Goal: Transaction & Acquisition: Purchase product/service

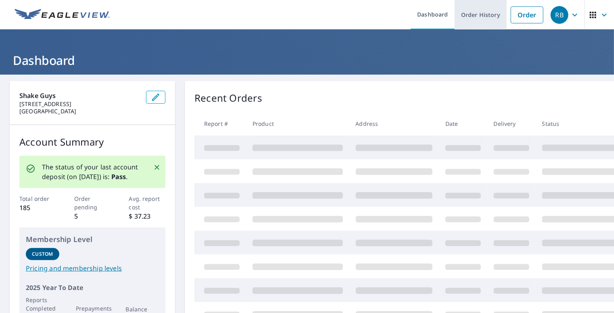
click at [473, 17] on link "Order History" at bounding box center [480, 14] width 52 height 29
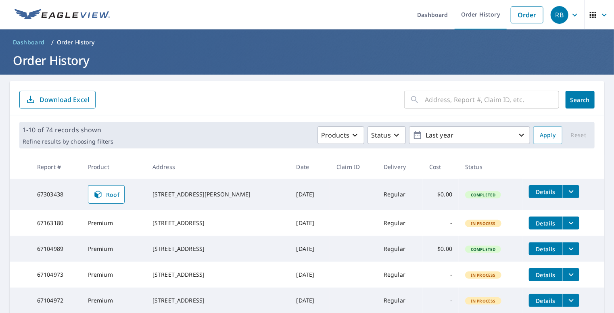
click at [566, 191] on icon "filesDropdownBtn-67303438" at bounding box center [571, 192] width 10 height 10
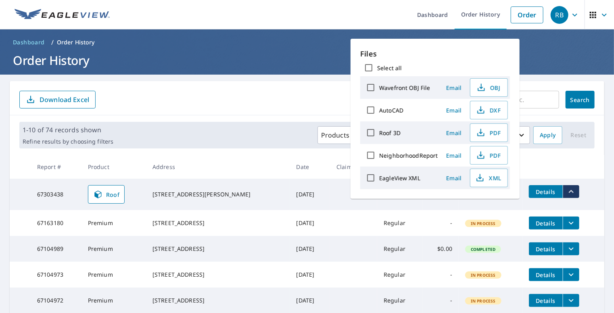
click at [569, 190] on icon "filesDropdownBtn-67303438" at bounding box center [571, 191] width 5 height 3
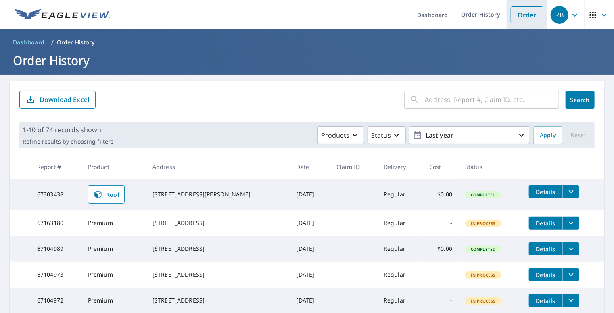
click at [529, 19] on link "Order" at bounding box center [527, 14] width 33 height 17
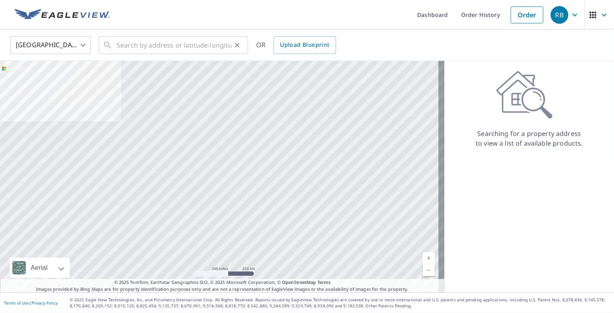
click at [115, 43] on div "​" at bounding box center [173, 45] width 149 height 18
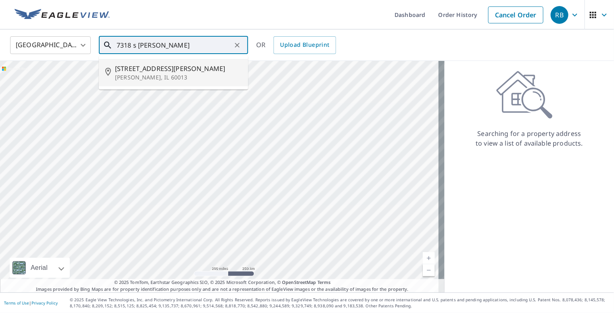
click at [131, 66] on span "7318 S Rawson Bridge Rd" at bounding box center [178, 69] width 127 height 10
type input "7318 S Rawson Bridge Rd Cary, IL 60013"
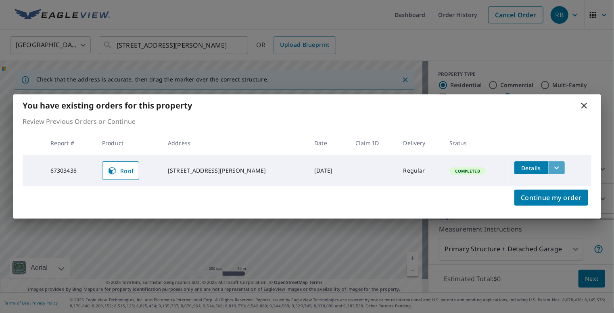
click at [558, 167] on button "filesDropdownBtn-67303438" at bounding box center [556, 167] width 17 height 13
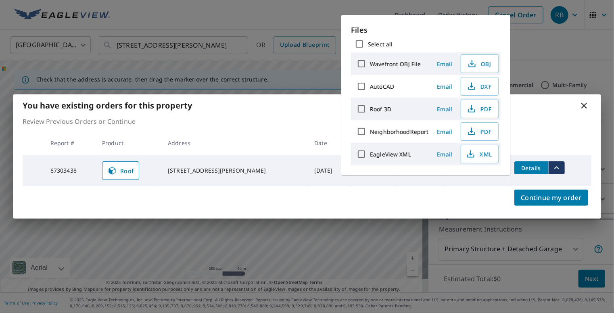
click at [558, 167] on button "filesDropdownBtn-67303438" at bounding box center [556, 167] width 17 height 13
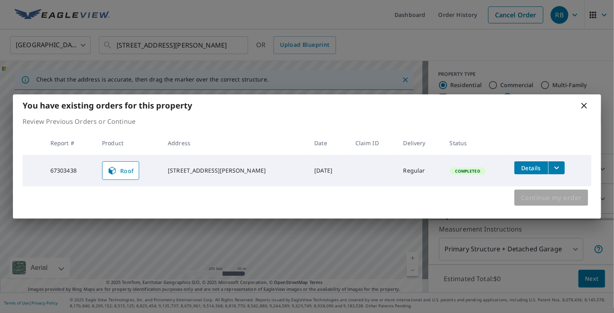
click at [558, 197] on span "Continue my order" at bounding box center [551, 197] width 61 height 11
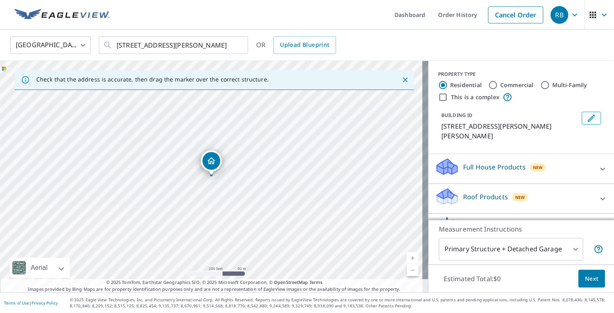
click at [489, 192] on p "Roof Products" at bounding box center [485, 197] width 45 height 10
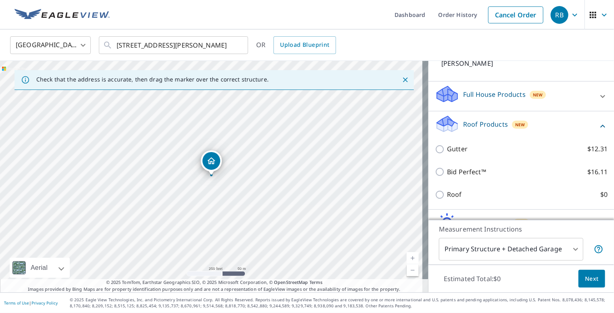
scroll to position [82, 0]
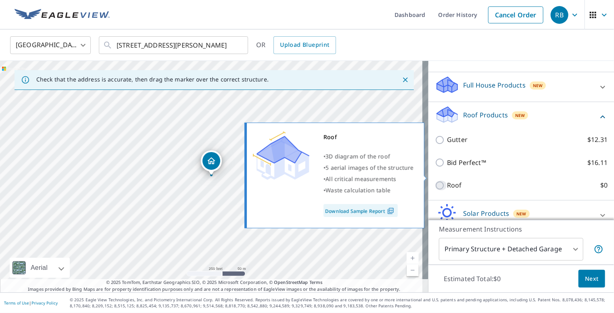
click at [435, 181] on input "Roof $0" at bounding box center [441, 186] width 12 height 10
checkbox input "true"
type input "3"
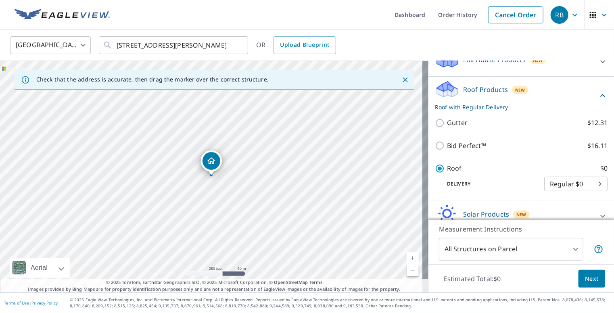
scroll to position [86, 0]
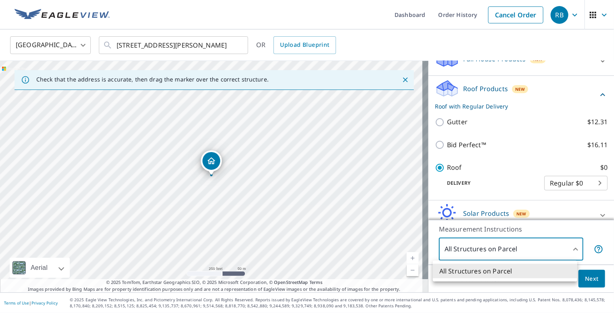
click at [559, 251] on body "RB RB Dashboard Order History Cancel Order RB United States US ​ 7318 S Rawson …" at bounding box center [307, 156] width 614 height 313
click at [559, 251] on div at bounding box center [307, 156] width 614 height 313
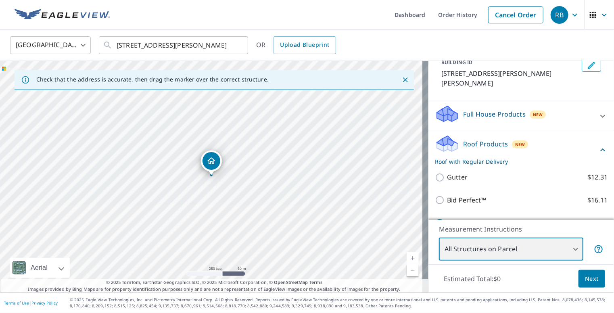
scroll to position [0, 0]
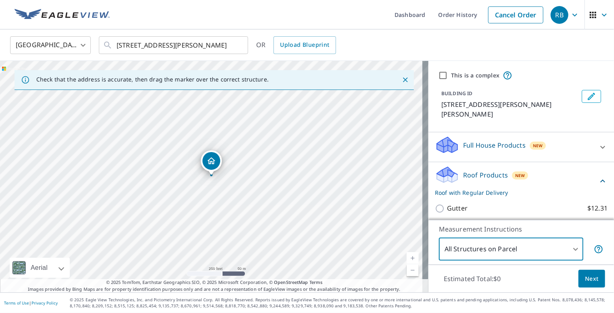
click at [598, 142] on icon at bounding box center [603, 147] width 10 height 10
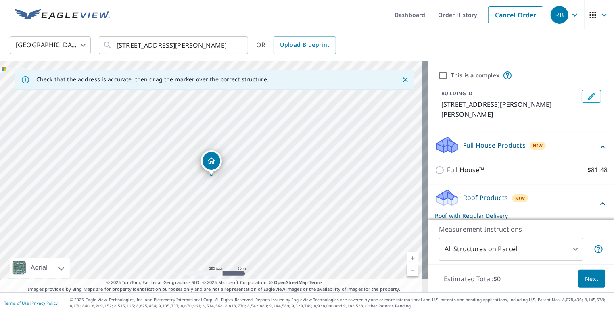
click at [600, 146] on icon at bounding box center [602, 147] width 5 height 3
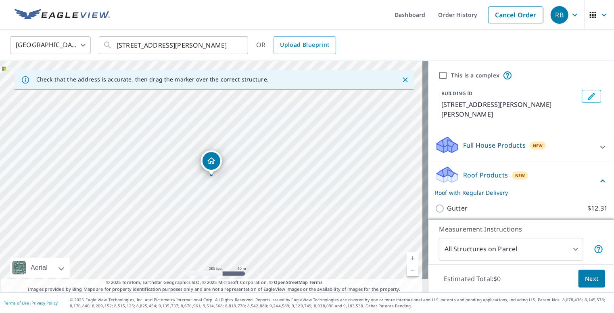
scroll to position [86, 0]
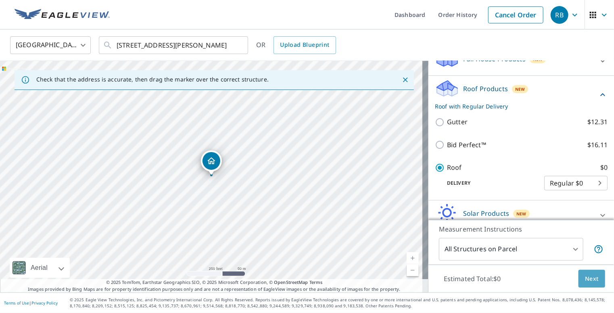
click at [585, 281] on span "Next" at bounding box center [592, 279] width 14 height 10
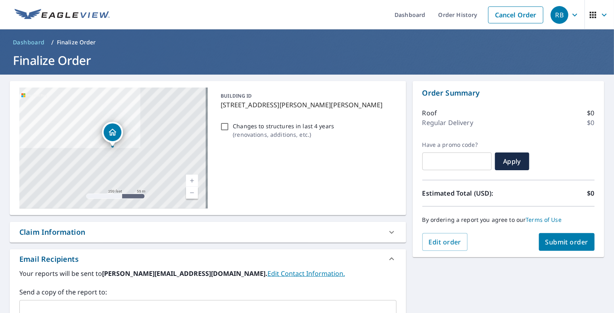
click at [225, 124] on input "Changes to structures in last 4 years ( renovations, additions, etc. )" at bounding box center [225, 127] width 10 height 10
checkbox input "true"
click at [247, 238] on div "Claim Information" at bounding box center [208, 232] width 396 height 21
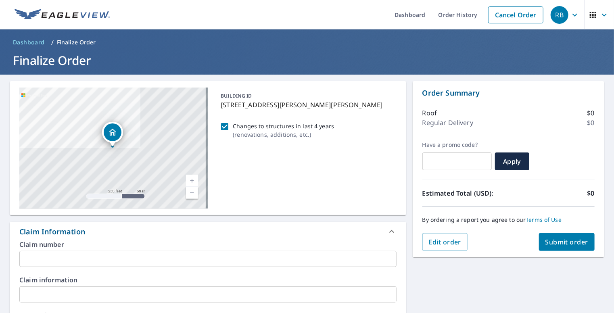
click at [247, 233] on div "Claim Information" at bounding box center [200, 231] width 363 height 11
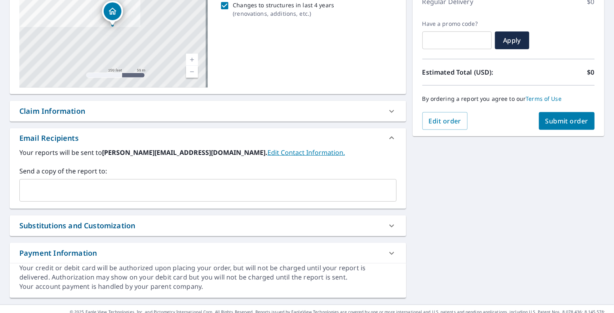
scroll to position [132, 0]
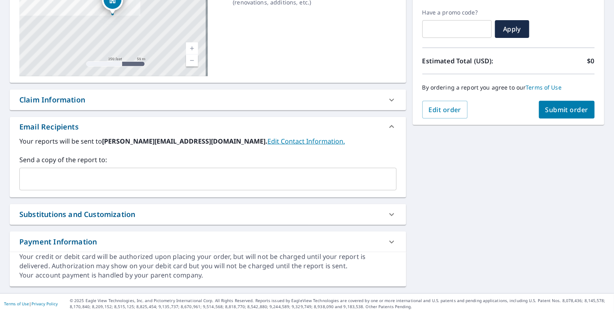
click at [197, 216] on div "Substitutions and Customization" at bounding box center [200, 214] width 363 height 11
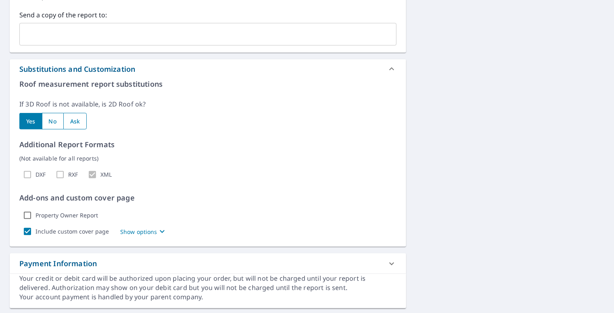
scroll to position [298, 0]
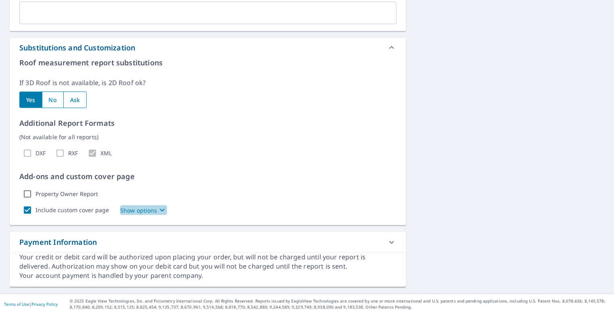
click at [151, 214] on span "Show options" at bounding box center [143, 210] width 47 height 10
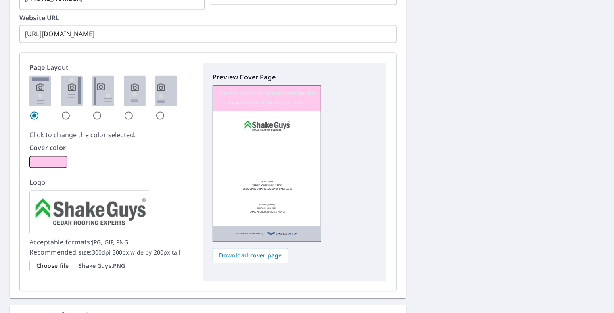
scroll to position [863, 0]
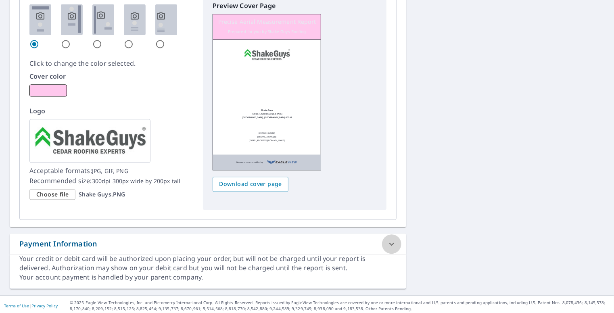
click at [390, 242] on icon at bounding box center [392, 244] width 10 height 10
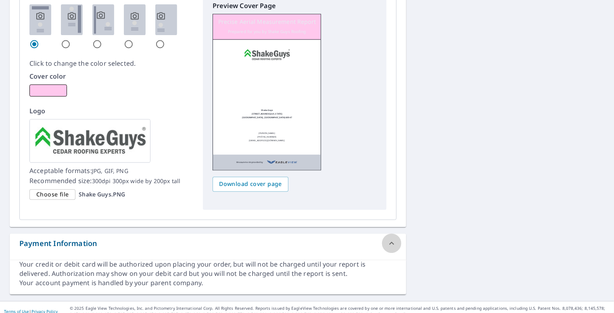
click at [390, 242] on icon at bounding box center [391, 243] width 5 height 3
checkbox input "true"
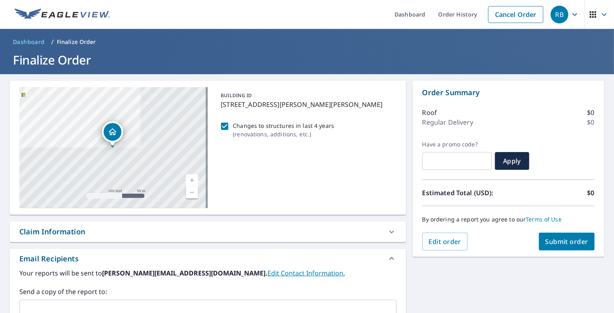
scroll to position [0, 0]
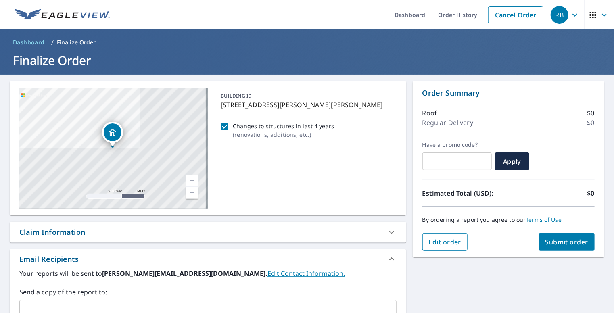
click at [448, 240] on span "Edit order" at bounding box center [445, 242] width 33 height 9
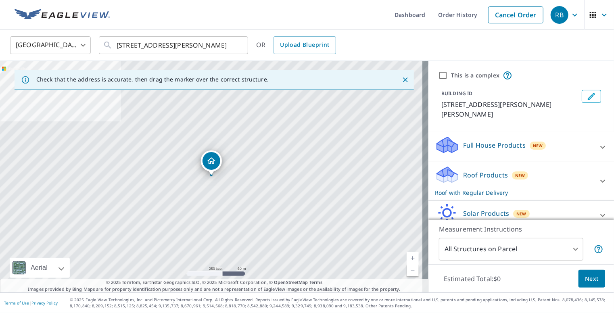
click at [593, 171] on div at bounding box center [602, 180] width 19 height 19
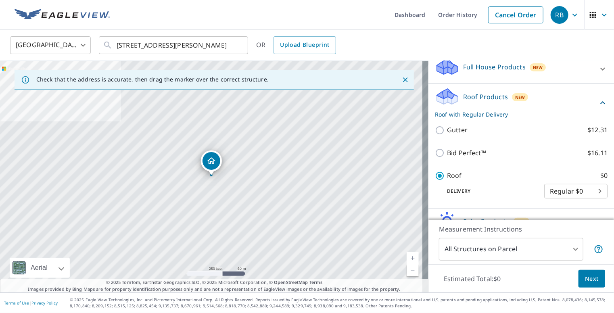
scroll to position [86, 0]
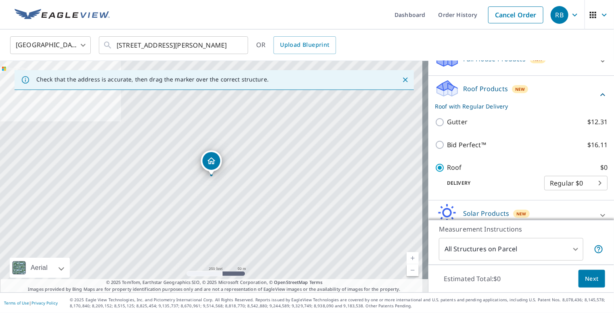
click at [587, 283] on span "Next" at bounding box center [592, 279] width 14 height 10
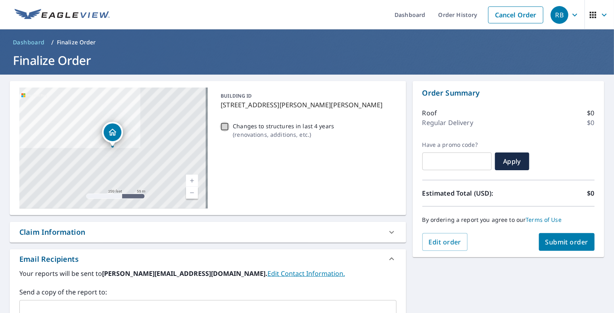
click at [223, 128] on input "Changes to structures in last 4 years ( renovations, additions, etc. )" at bounding box center [225, 127] width 10 height 10
checkbox input "true"
click at [556, 242] on span "Submit order" at bounding box center [566, 242] width 43 height 9
checkbox input "true"
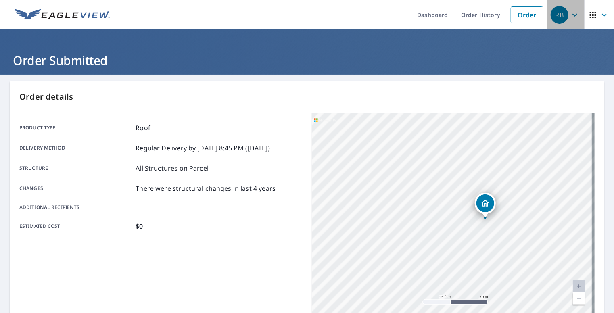
click at [570, 16] on icon "button" at bounding box center [575, 15] width 10 height 10
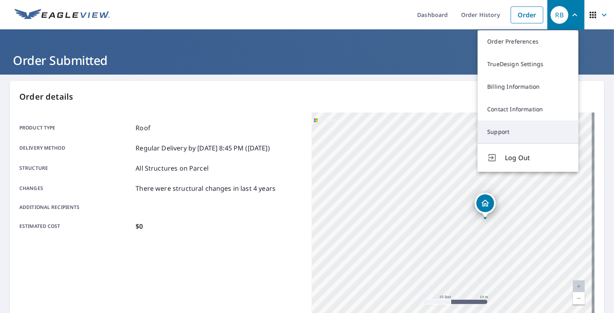
click at [492, 131] on link "Support" at bounding box center [527, 132] width 101 height 23
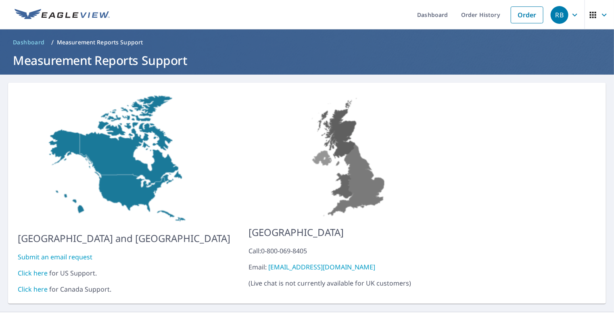
scroll to position [13, 0]
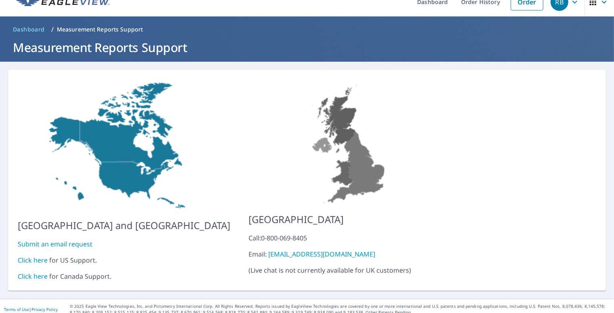
click at [40, 256] on link "Click here" at bounding box center [33, 260] width 30 height 9
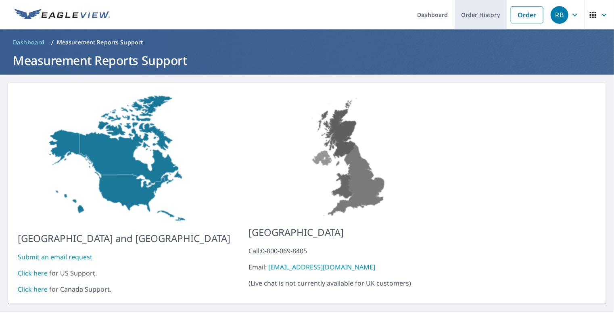
click at [472, 17] on link "Order History" at bounding box center [480, 14] width 52 height 29
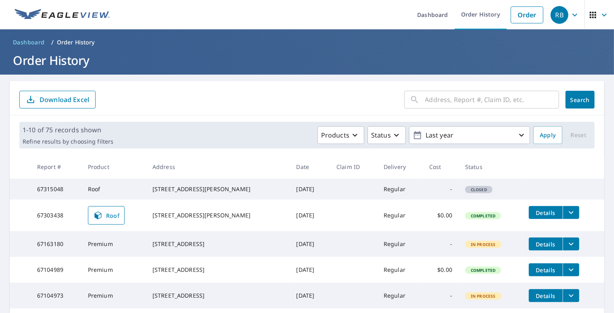
click at [566, 217] on icon "filesDropdownBtn-67303438" at bounding box center [571, 213] width 10 height 10
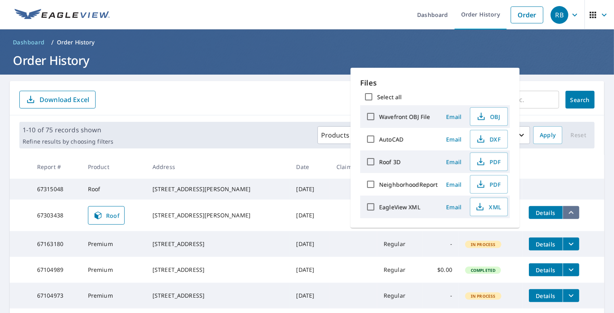
click at [566, 217] on icon "filesDropdownBtn-67303438" at bounding box center [571, 213] width 10 height 10
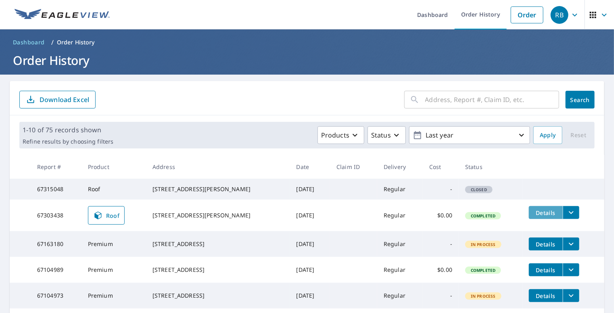
click at [534, 217] on span "Details" at bounding box center [546, 213] width 24 height 8
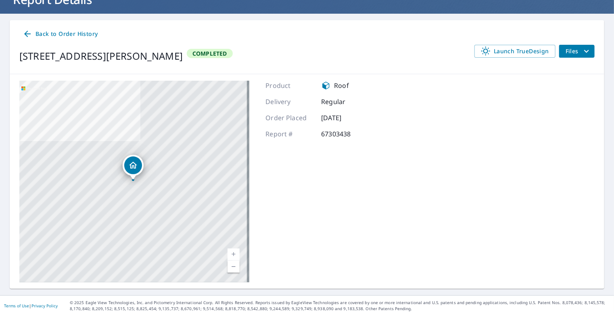
scroll to position [63, 0]
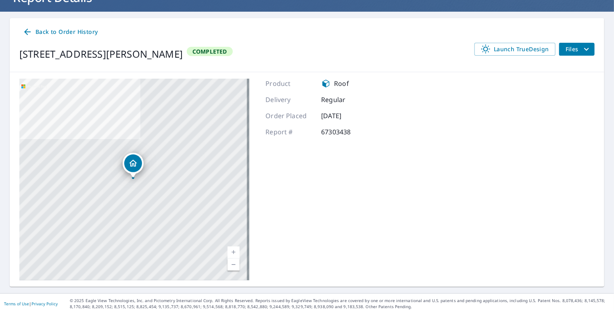
click at [573, 52] on span "Files" at bounding box center [578, 49] width 26 height 10
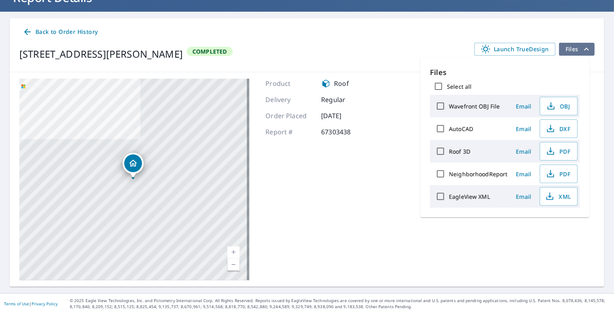
click at [573, 52] on span "Files" at bounding box center [578, 49] width 26 height 10
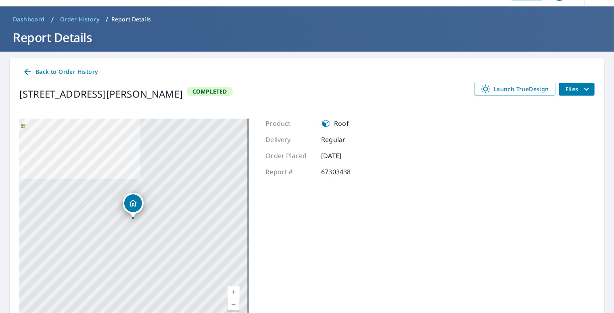
scroll to position [0, 0]
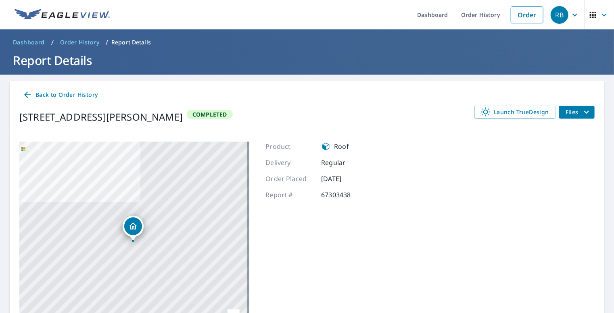
click at [331, 196] on p "67303438" at bounding box center [345, 195] width 48 height 10
click at [331, 195] on p "67303438" at bounding box center [345, 195] width 48 height 10
copy p "67303438"
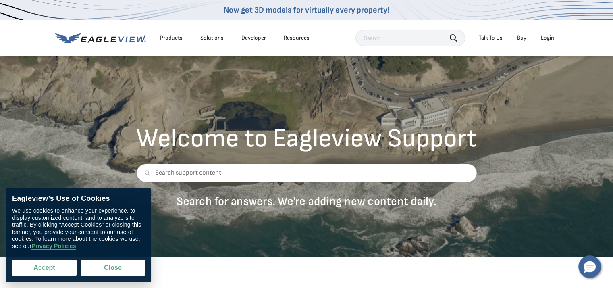
click at [35, 267] on button "Accept" at bounding box center [44, 268] width 65 height 16
checkbox input "true"
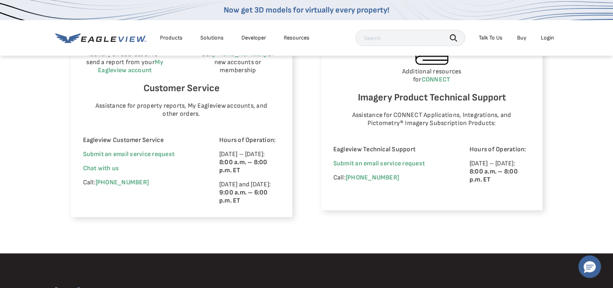
scroll to position [524, 0]
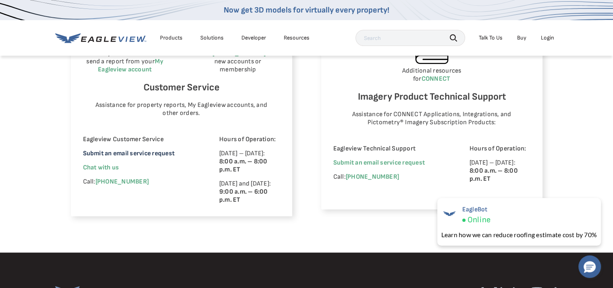
click at [120, 155] on link "Submit an email service request" at bounding box center [129, 154] width 92 height 8
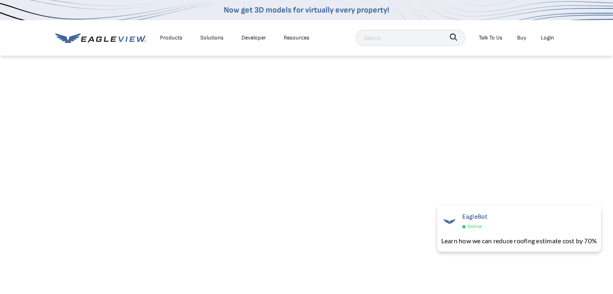
scroll to position [242, 0]
